Goal: Navigation & Orientation: Find specific page/section

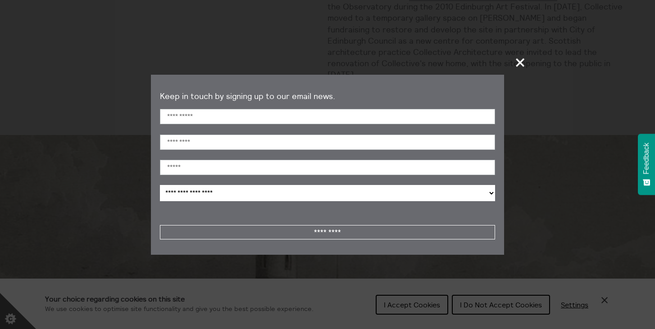
scroll to position [937, 0]
click at [521, 59] on span "+" at bounding box center [520, 62] width 27 height 27
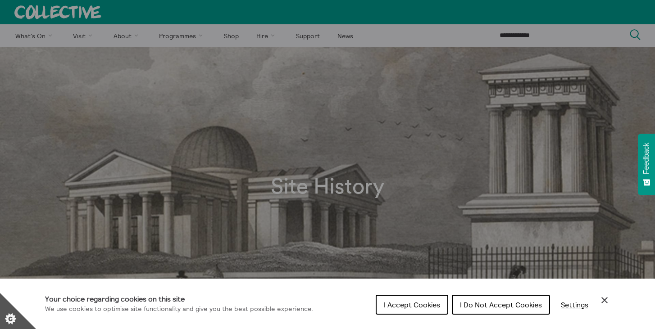
scroll to position [0, 0]
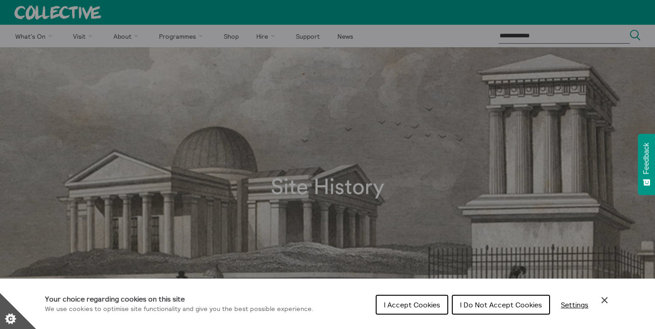
click at [264, 39] on div "Cookie preferences" at bounding box center [327, 164] width 655 height 329
click at [392, 303] on span "I Accept Cookies" at bounding box center [412, 304] width 56 height 9
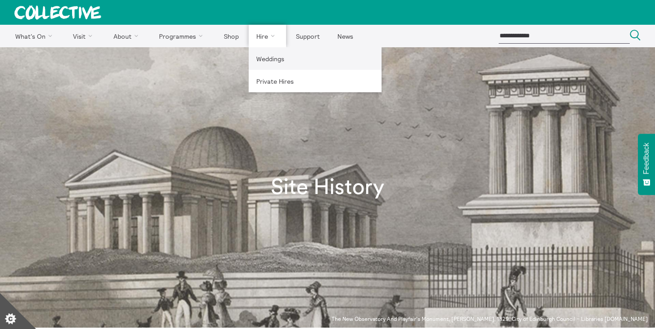
click at [267, 58] on link "Weddings" at bounding box center [315, 58] width 133 height 23
